Goal: Navigation & Orientation: Find specific page/section

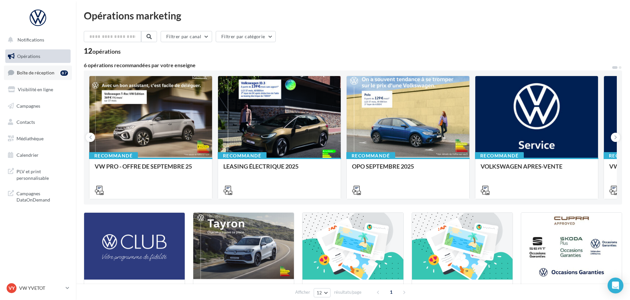
click at [48, 76] on link "Boîte de réception 87" at bounding box center [38, 73] width 68 height 14
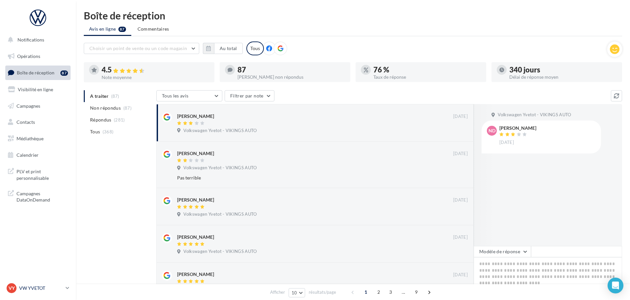
click at [48, 287] on p "VW YVETOT" at bounding box center [41, 288] width 44 height 7
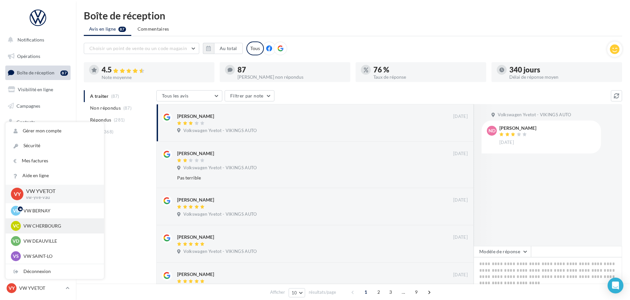
click at [38, 226] on p "VW CHERBOURG" at bounding box center [59, 226] width 73 height 7
